Goal: Participate in discussion

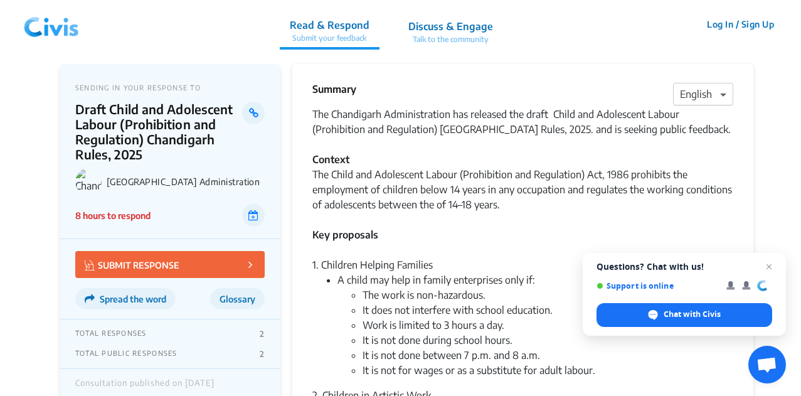
click at [723, 90] on span at bounding box center [725, 94] width 16 height 15
click at [682, 140] on span "Hindi" at bounding box center [692, 143] width 24 height 13
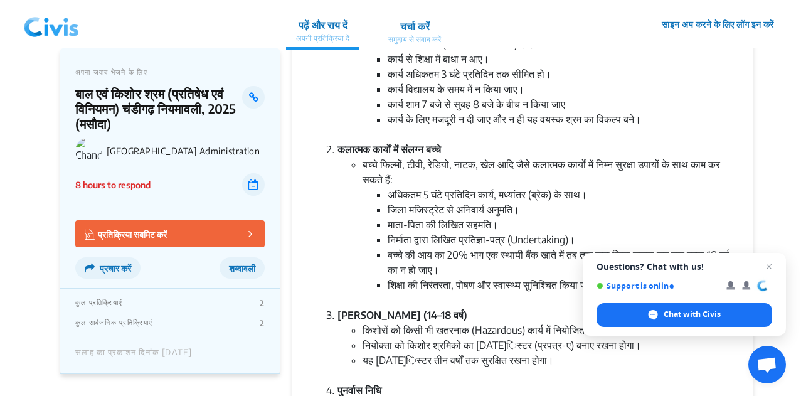
scroll to position [234, 0]
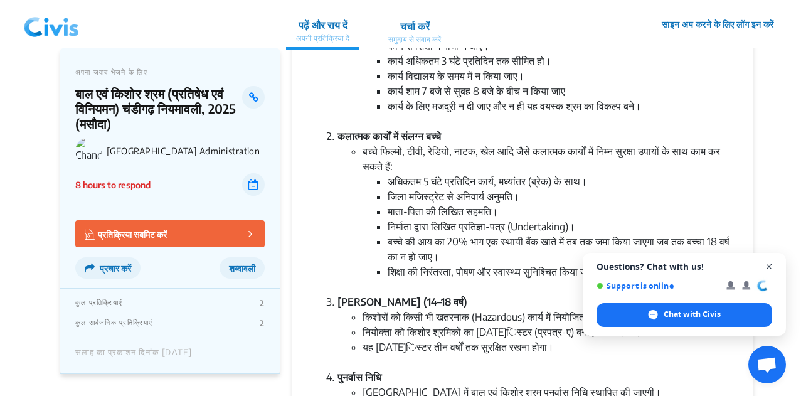
click at [769, 264] on span "Close chat" at bounding box center [769, 267] width 16 height 16
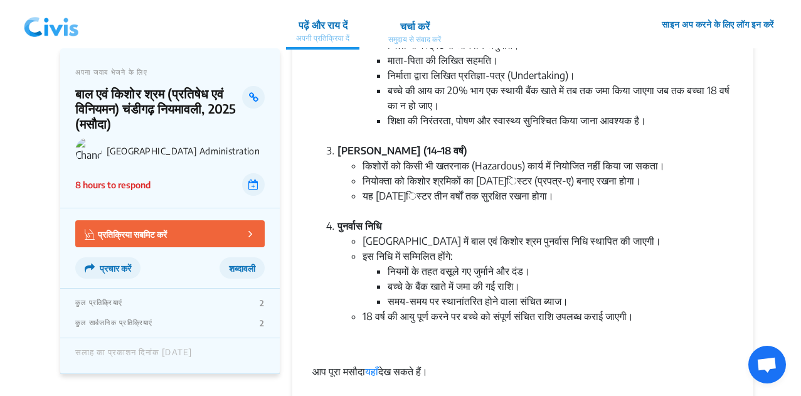
scroll to position [662, 0]
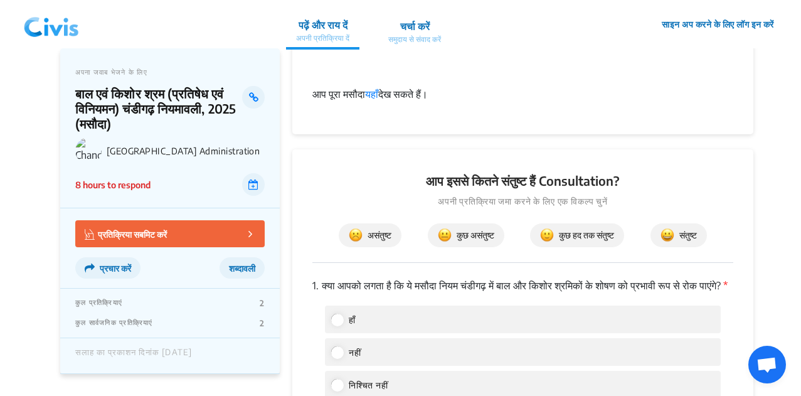
click at [506, 293] on p "1. क्या आपको लगता है कि ये मसौदा नियम चंडीगढ़ में बाल और किशोर श्रमिकों के शोषण…" at bounding box center [522, 285] width 421 height 15
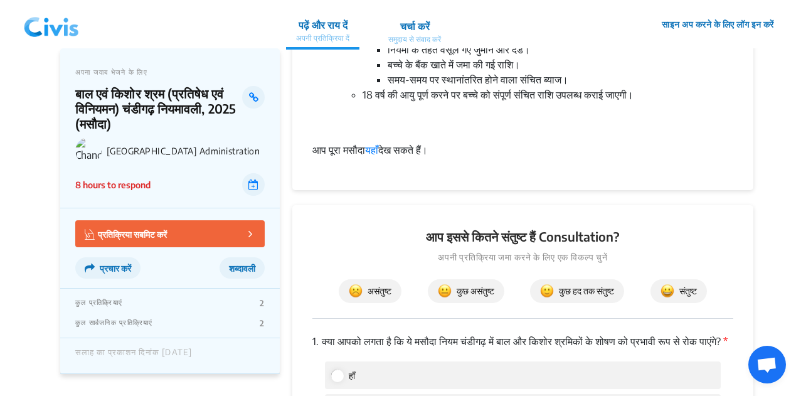
scroll to position [606, 0]
click at [378, 157] on link "यहाँ" at bounding box center [371, 150] width 13 height 13
